Goal: Information Seeking & Learning: Find specific fact

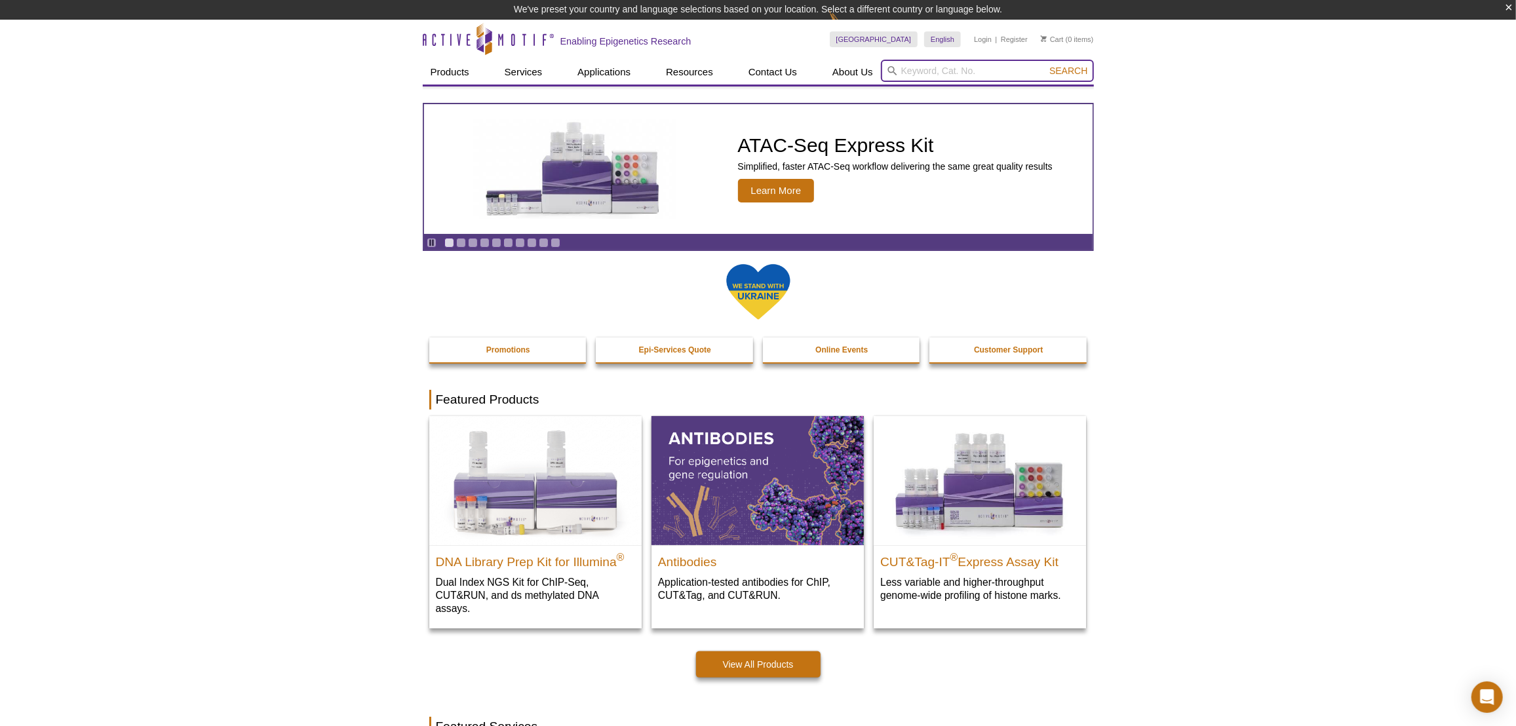
click at [978, 67] on input "search" at bounding box center [987, 71] width 213 height 22
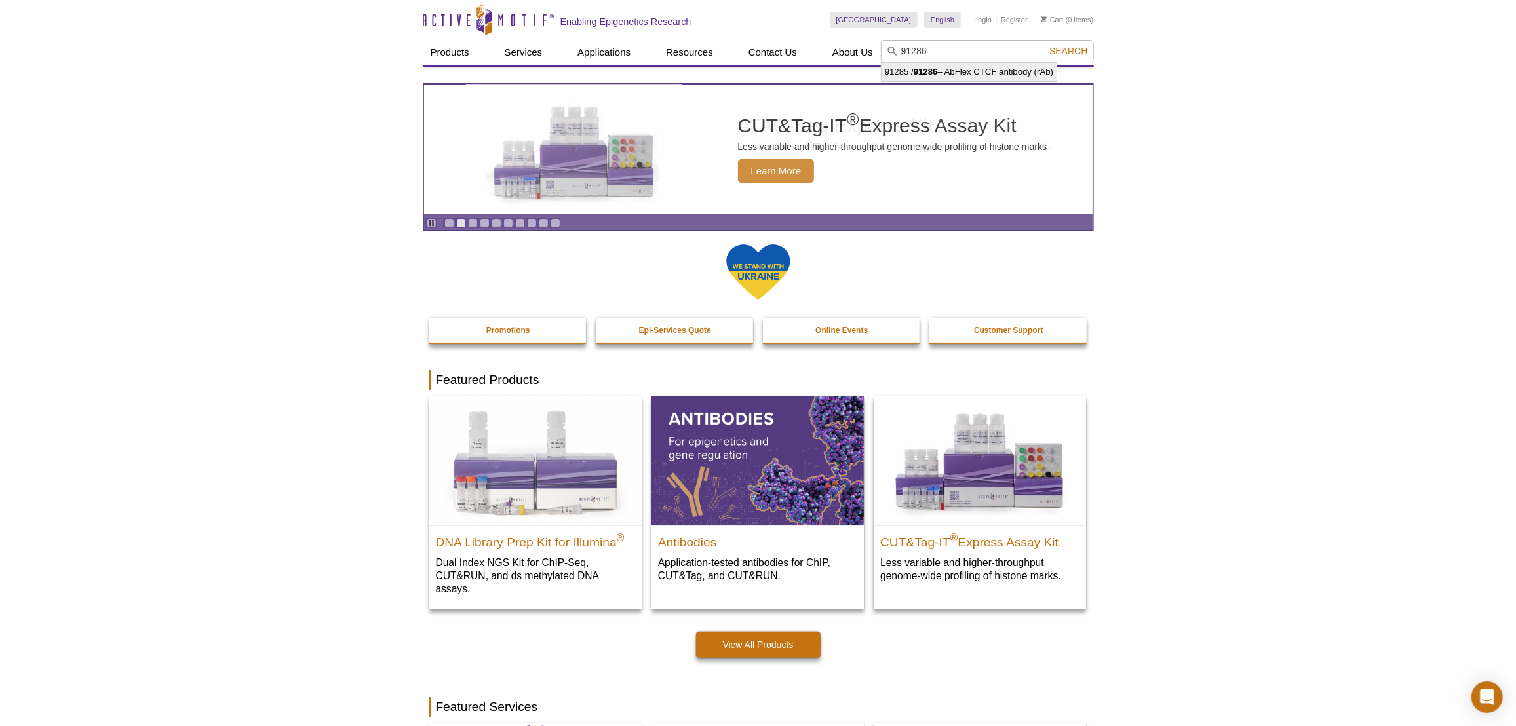
click at [969, 71] on li "91285 / 91286 – AbFlex CTCF antibody (rAb)" at bounding box center [968, 72] width 175 height 18
type input "91285 / 91286 – AbFlex CTCF antibody (rAb)"
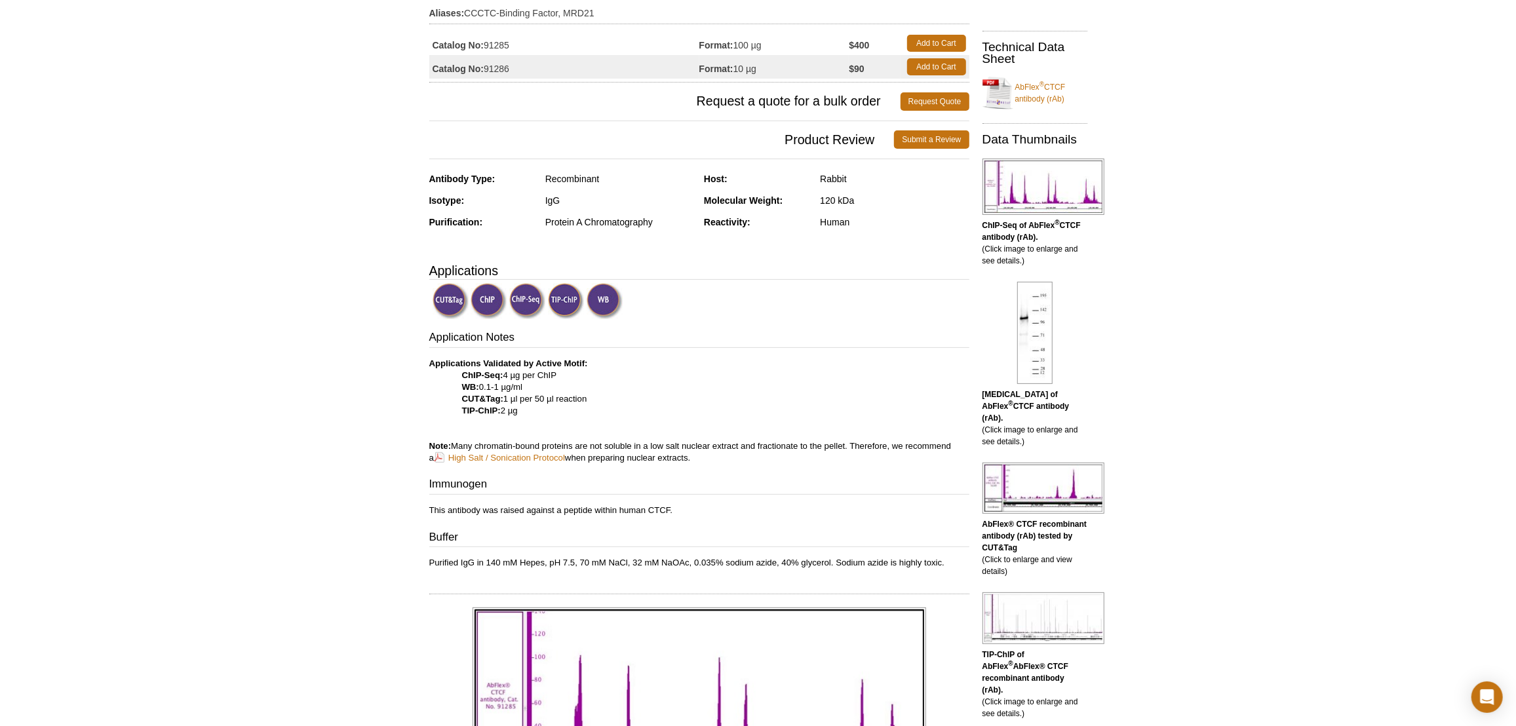
scroll to position [119, 0]
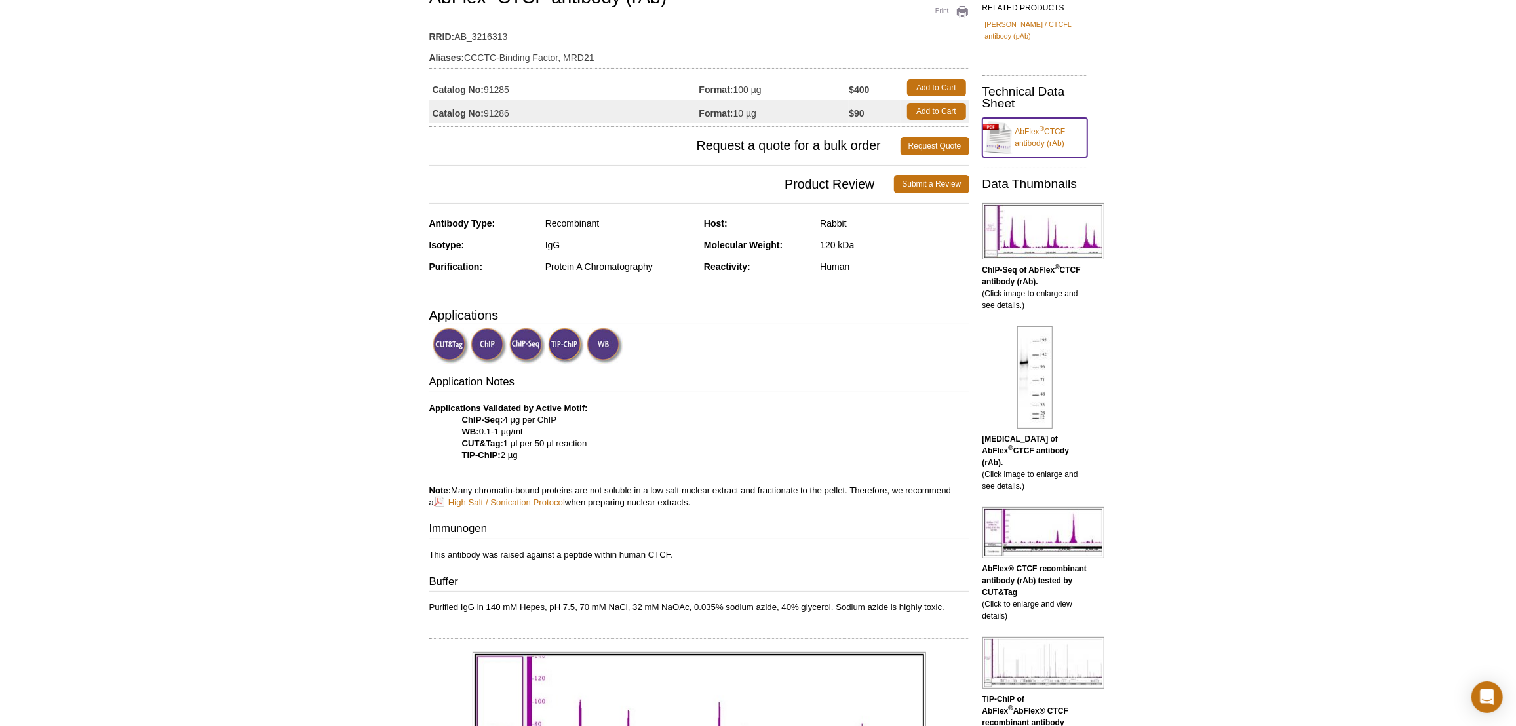
click at [1052, 130] on link "AbFlex ® CTCF antibody (rAb)" at bounding box center [1034, 137] width 105 height 39
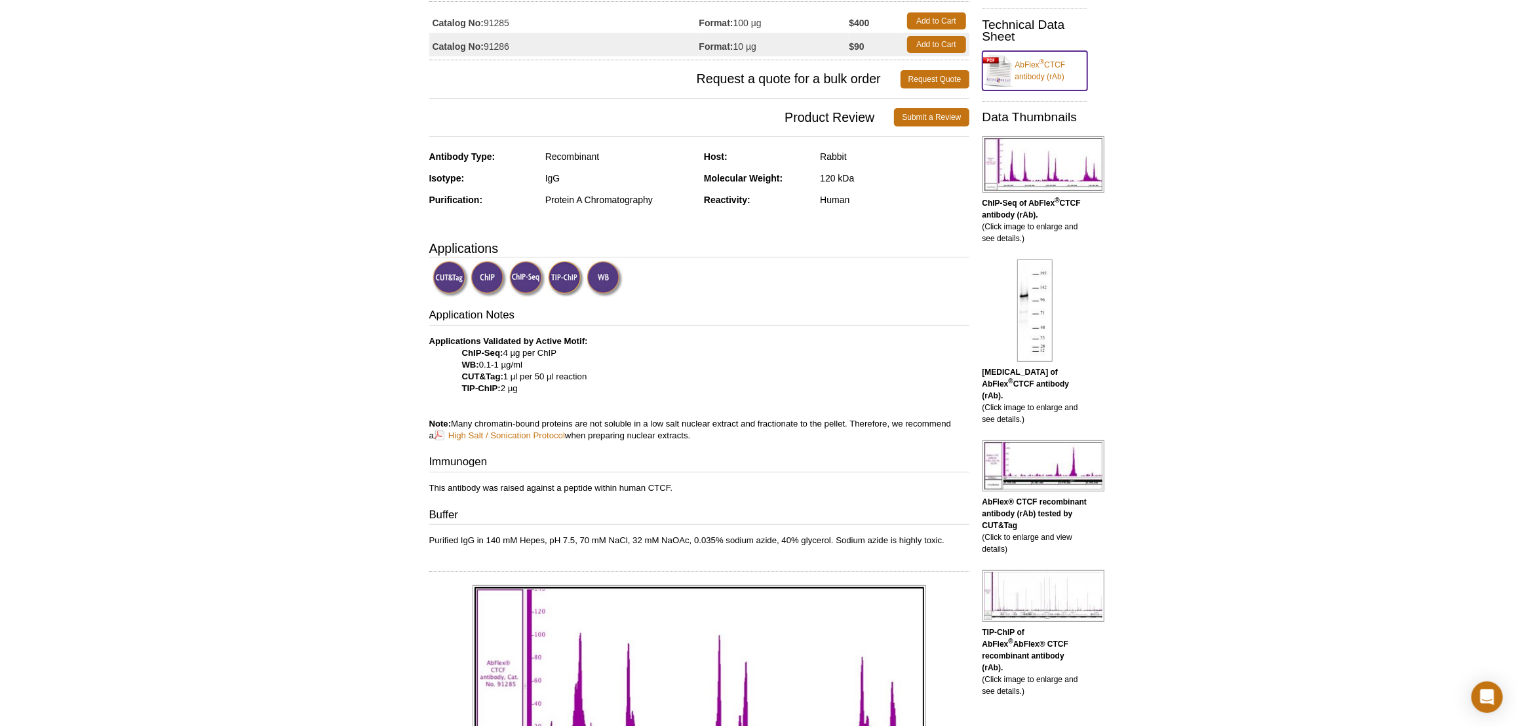
scroll to position [238, 0]
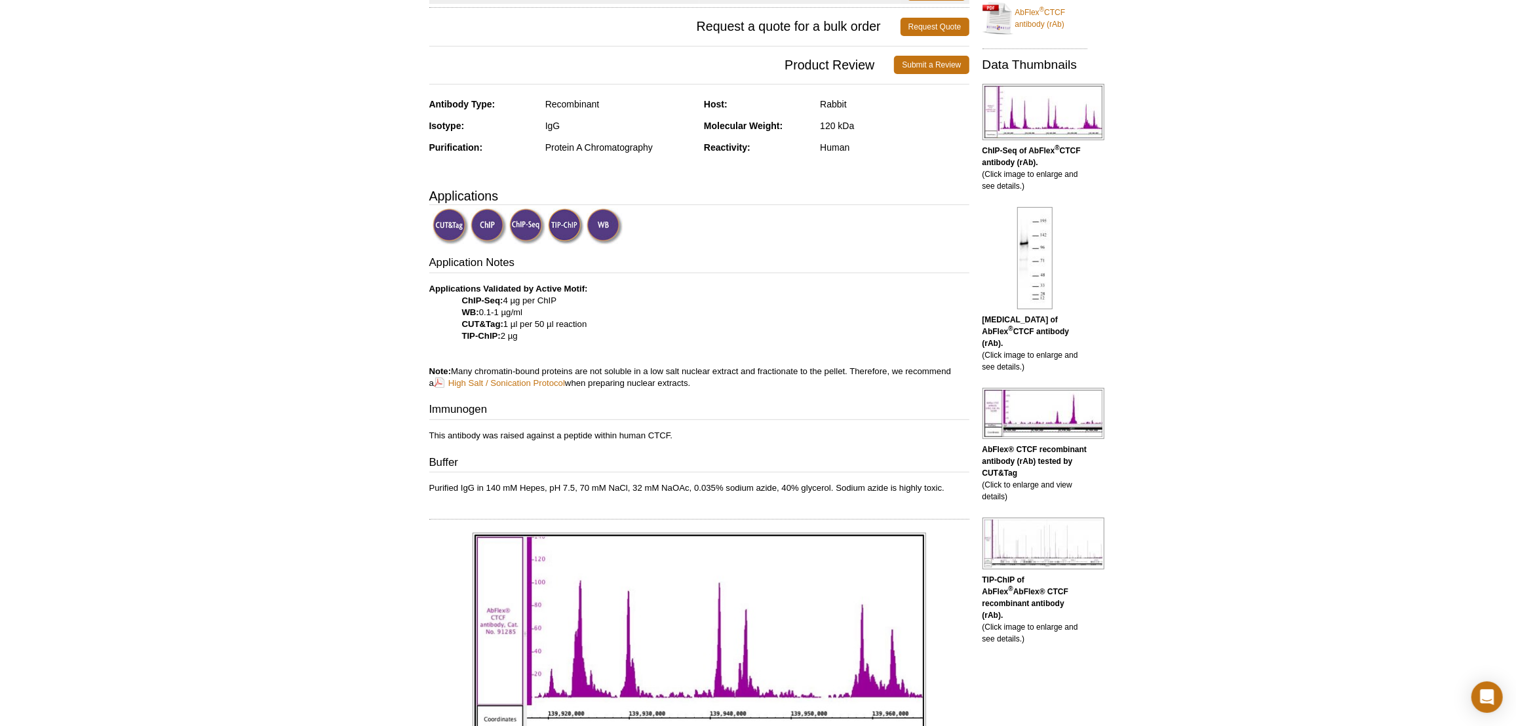
click at [636, 431] on p "This antibody was raised against a peptide within human CTCF." at bounding box center [699, 436] width 540 height 12
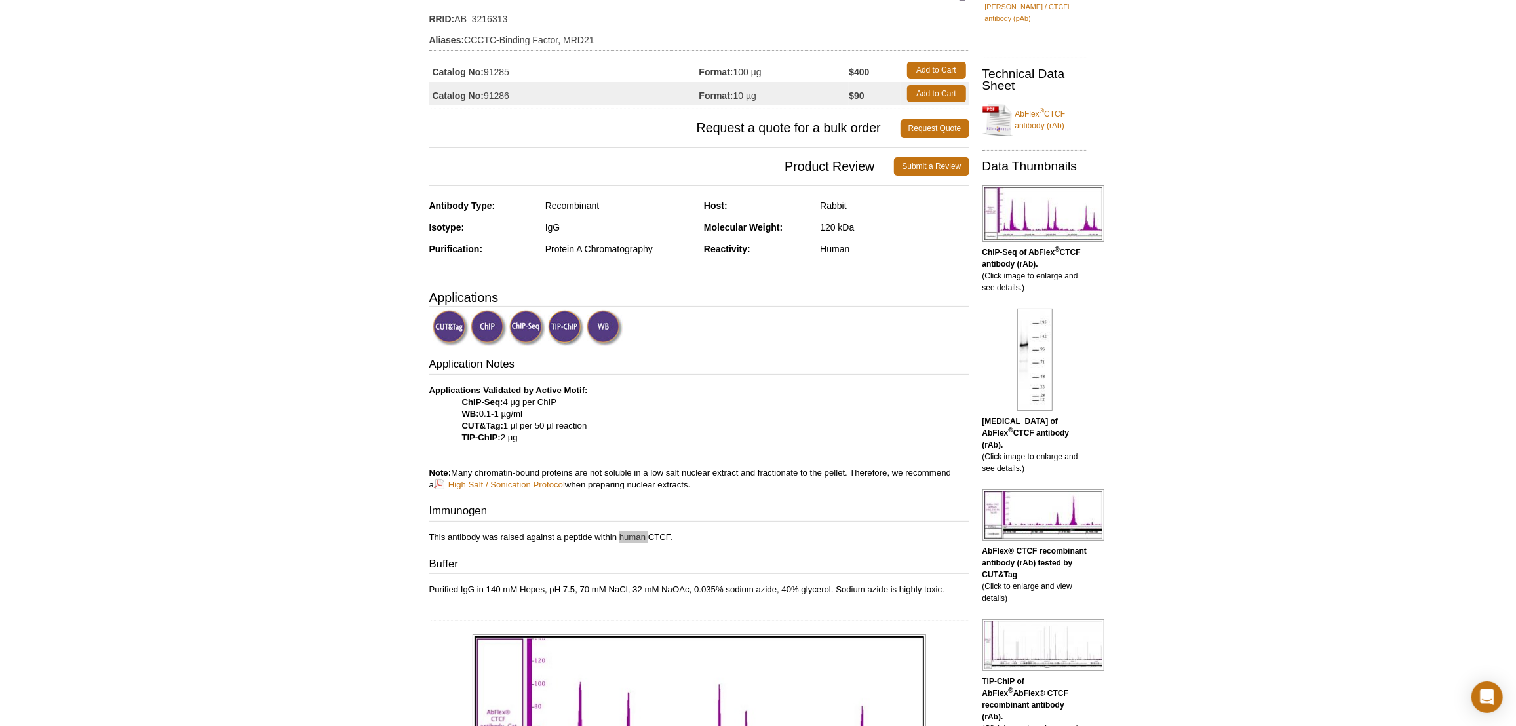
scroll to position [178, 0]
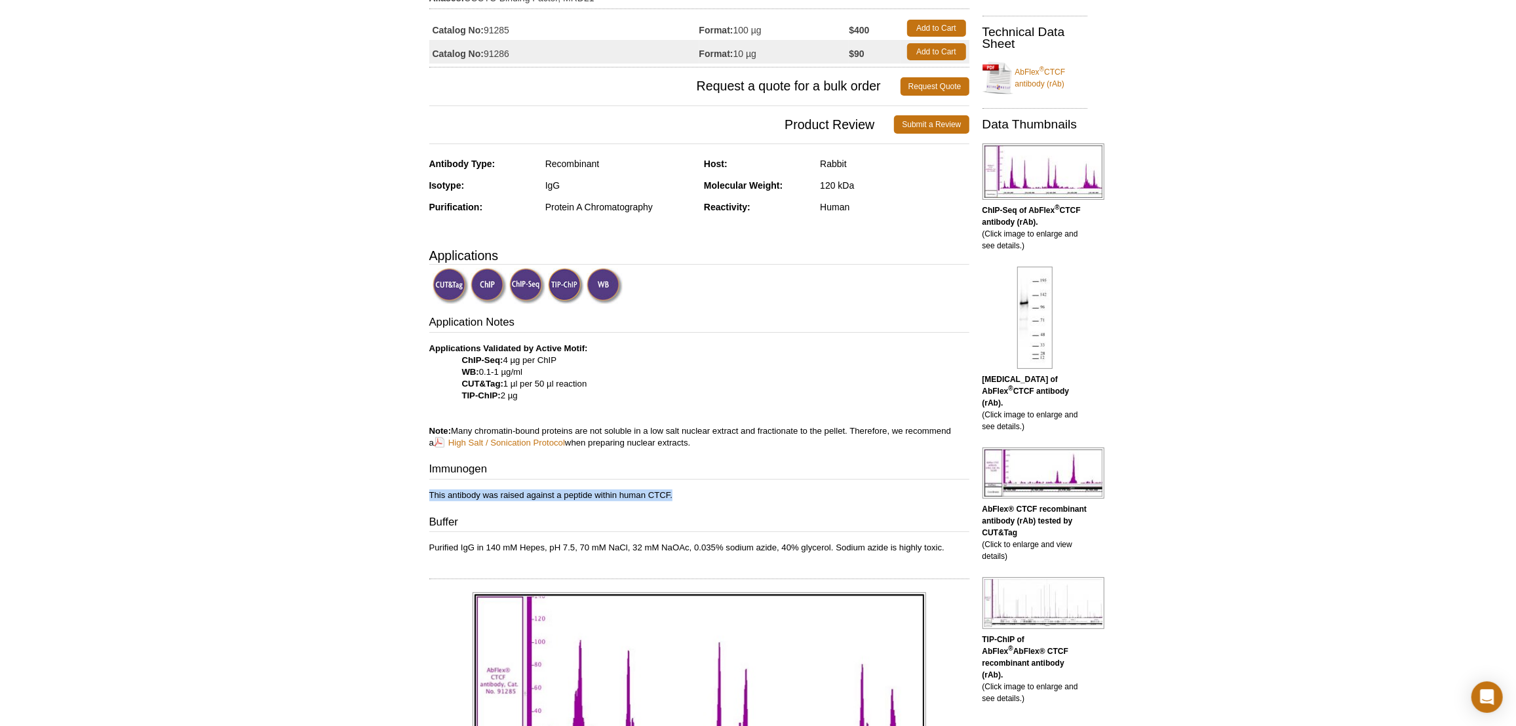
drag, startPoint x: 455, startPoint y: 491, endPoint x: 671, endPoint y: 496, distance: 215.6
click at [671, 496] on p "This antibody was raised against a peptide within human CTCF." at bounding box center [699, 495] width 540 height 12
copy p "This antibody was raised against a peptide within human CTCF."
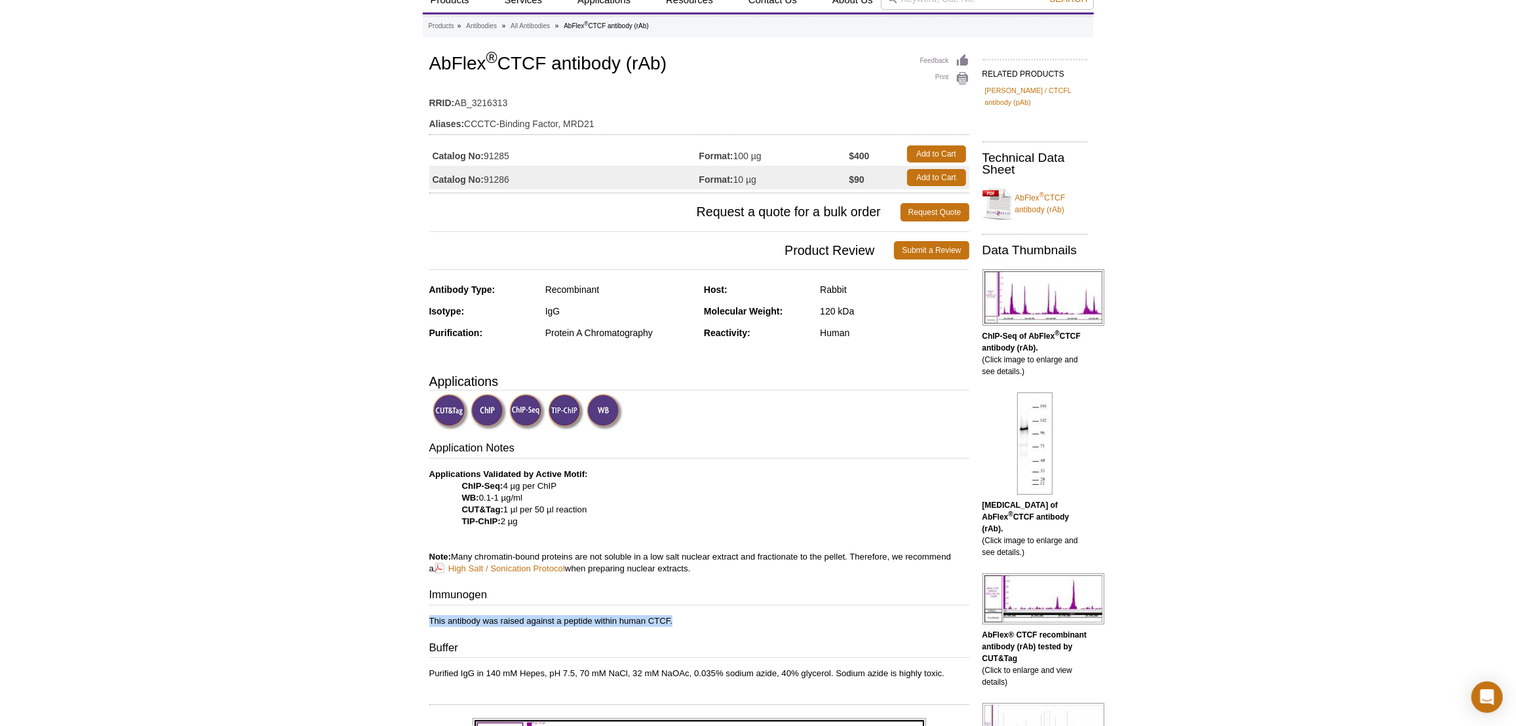
scroll to position [0, 0]
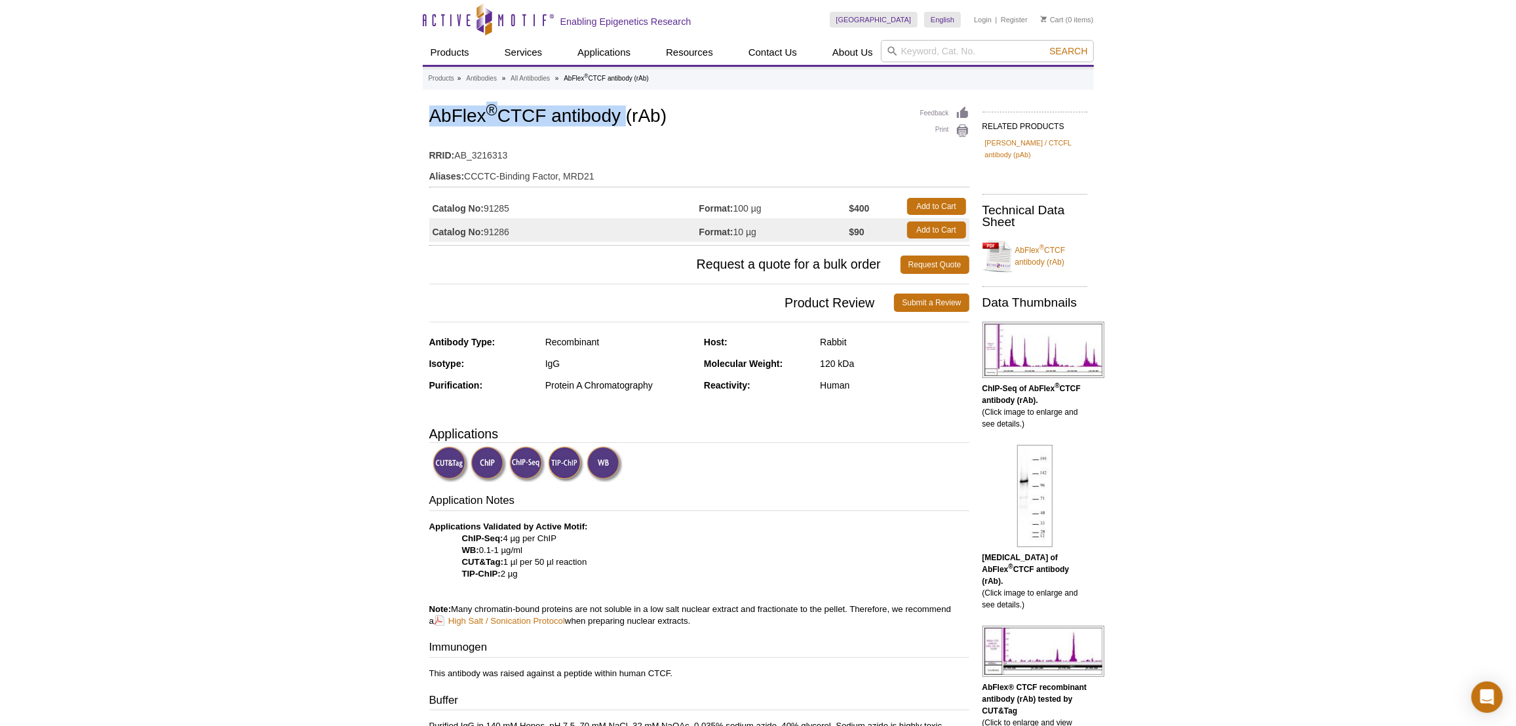
drag, startPoint x: 424, startPoint y: 114, endPoint x: 622, endPoint y: 122, distance: 198.7
copy h1 "AbFlex ® CTCF antibody"
